Goal: Entertainment & Leisure: Consume media (video, audio)

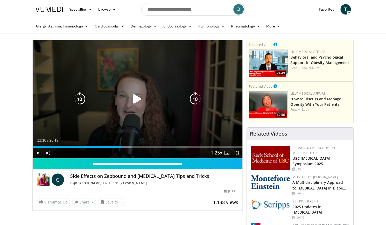
click at [133, 99] on icon "Video Player" at bounding box center [137, 99] width 15 height 15
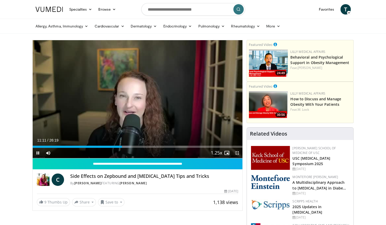
click at [236, 151] on span "Video Player" at bounding box center [237, 153] width 10 height 10
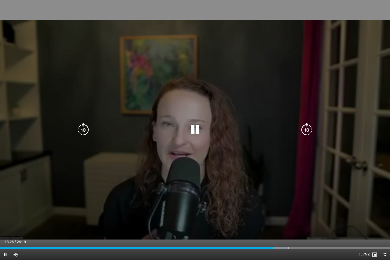
click at [87, 127] on icon "Video Player" at bounding box center [83, 130] width 15 height 15
click at [192, 129] on icon "Video Player" at bounding box center [195, 130] width 15 height 15
click at [194, 130] on icon "Video Player" at bounding box center [195, 130] width 15 height 15
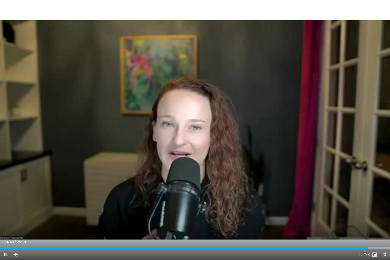
click at [384, 225] on span "Video Player" at bounding box center [384, 254] width 10 height 10
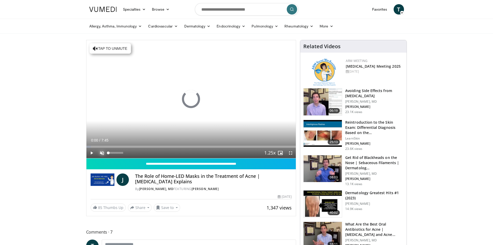
click at [101, 154] on span "Video Player" at bounding box center [102, 153] width 10 height 10
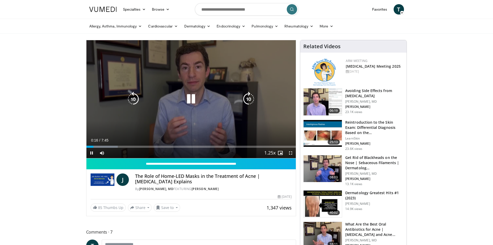
click at [246, 97] on icon "Video Player" at bounding box center [249, 99] width 15 height 15
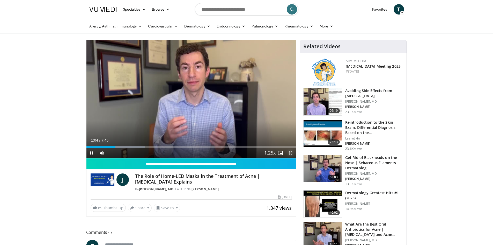
click at [290, 152] on span "Video Player" at bounding box center [291, 153] width 10 height 10
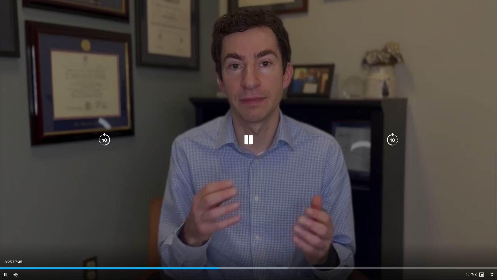
click at [392, 140] on icon "Video Player" at bounding box center [392, 140] width 15 height 15
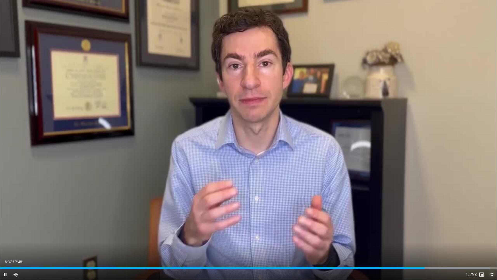
click at [491, 245] on span "Video Player" at bounding box center [492, 274] width 10 height 10
